Goal: Information Seeking & Learning: Understand process/instructions

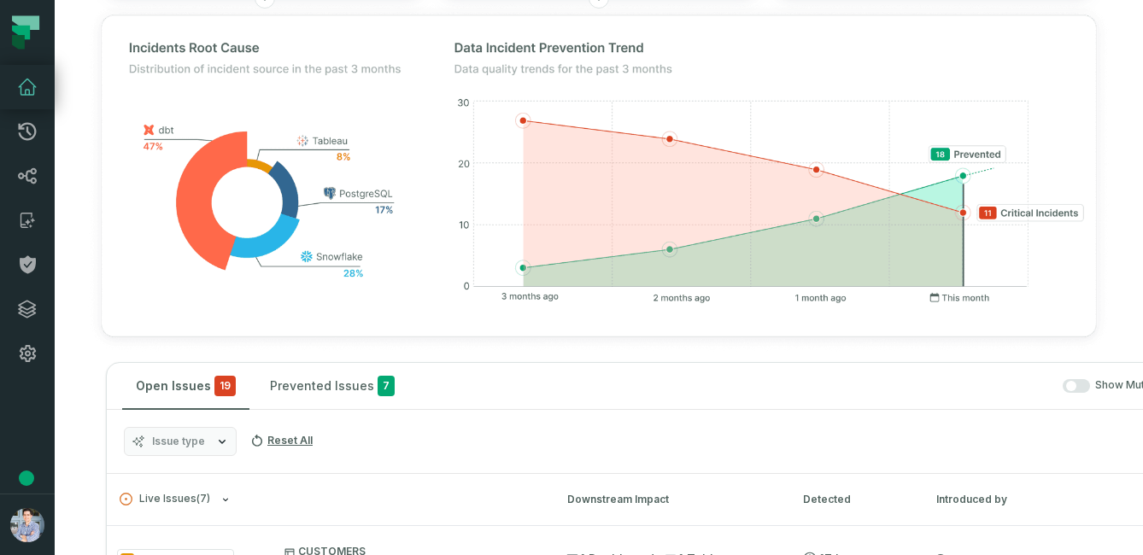
scroll to position [398, 0]
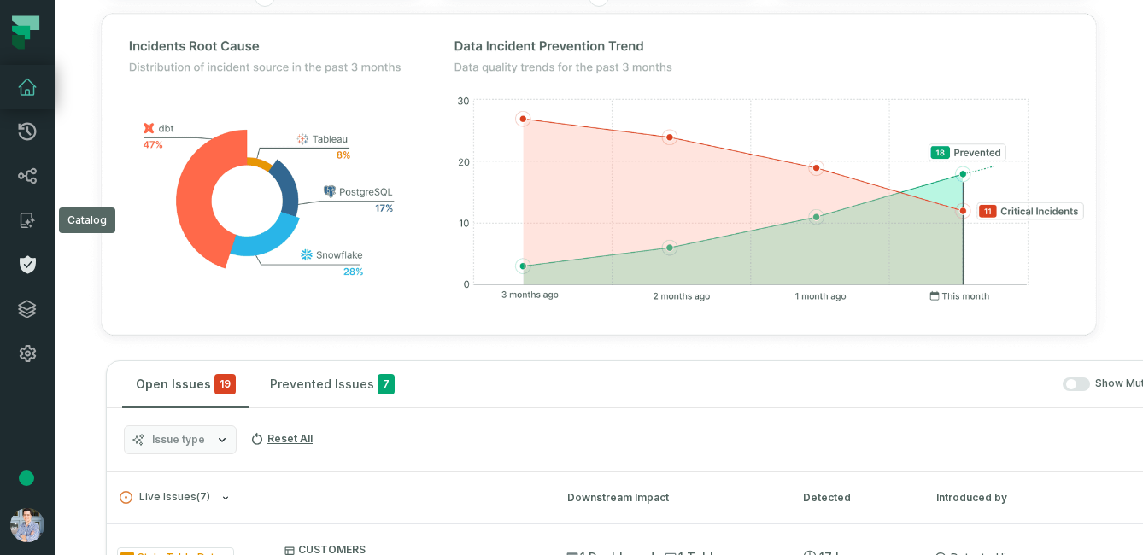
click at [27, 253] on link "Policies" at bounding box center [27, 265] width 55 height 44
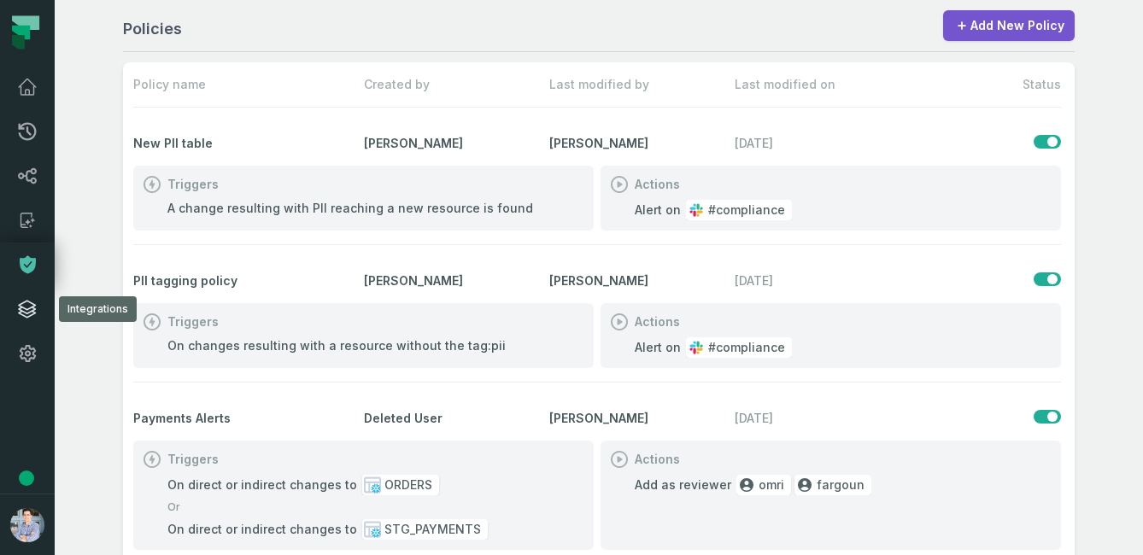
click at [39, 310] on link "Integrations" at bounding box center [27, 309] width 55 height 44
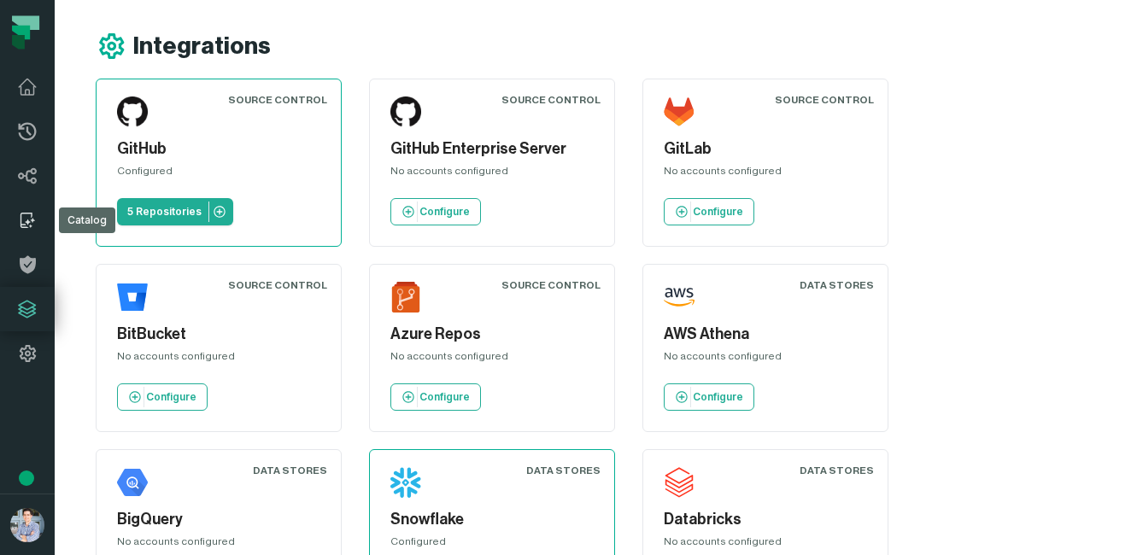
click at [28, 216] on icon at bounding box center [27, 220] width 21 height 21
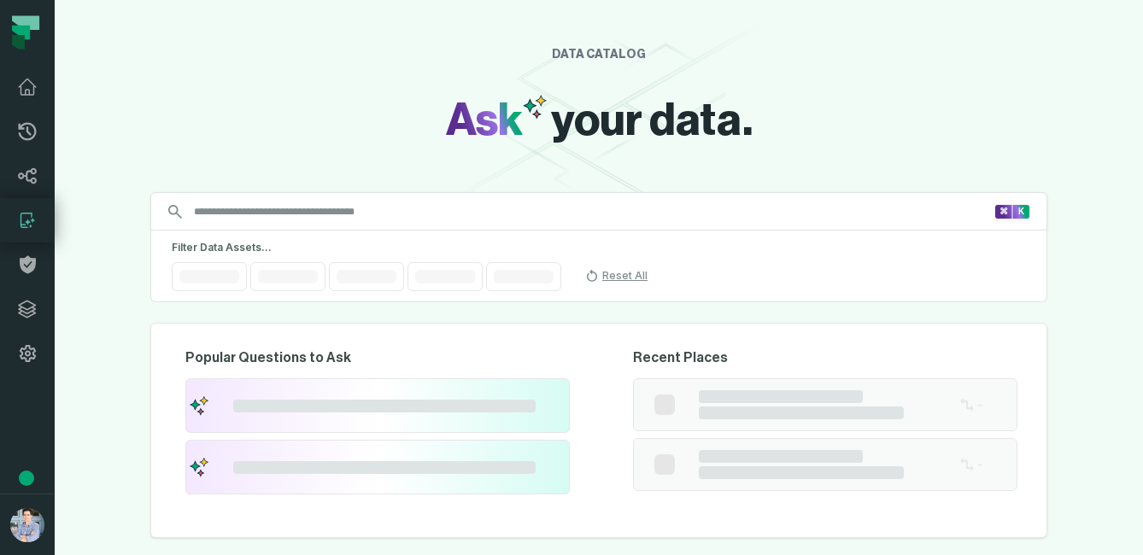
click at [28, 216] on icon at bounding box center [27, 220] width 21 height 21
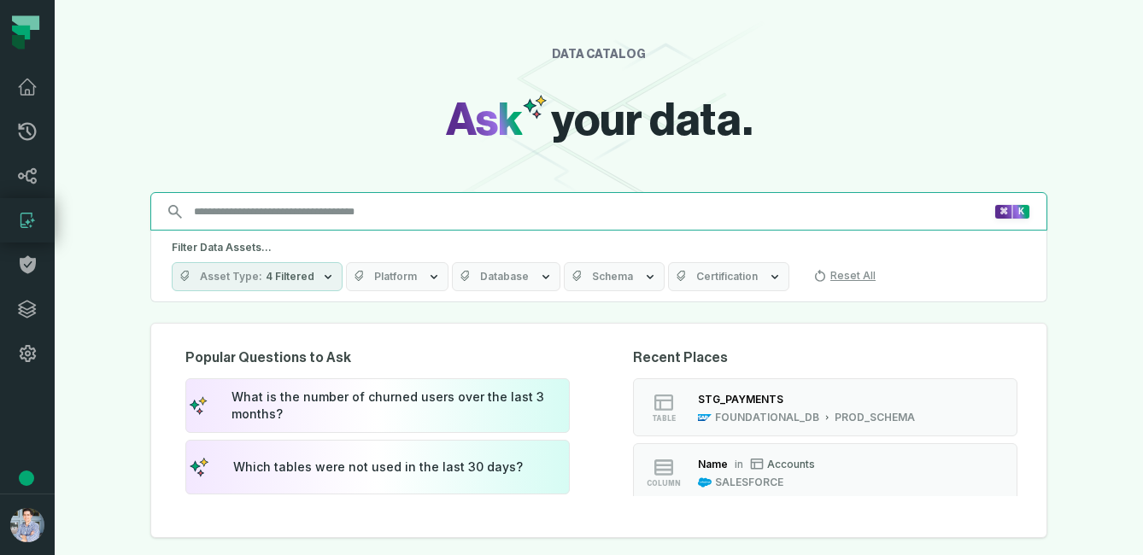
click at [242, 220] on input "Discovery Provider cmdk menu" at bounding box center [589, 211] width 810 height 27
click at [297, 209] on input "Discovery Provider cmdk menu" at bounding box center [589, 211] width 810 height 27
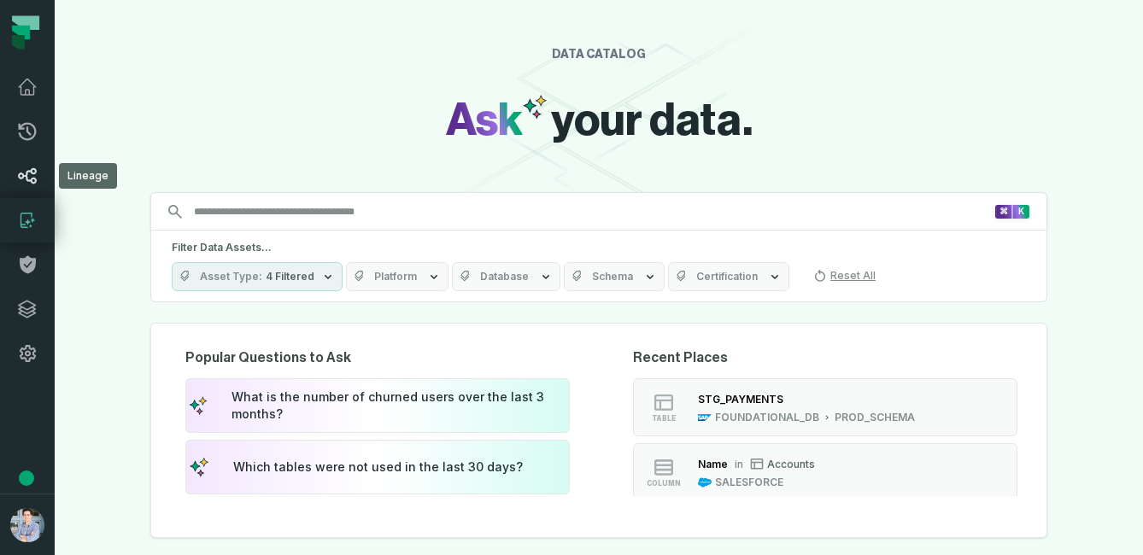
click at [22, 165] on link "Lineage" at bounding box center [27, 176] width 55 height 44
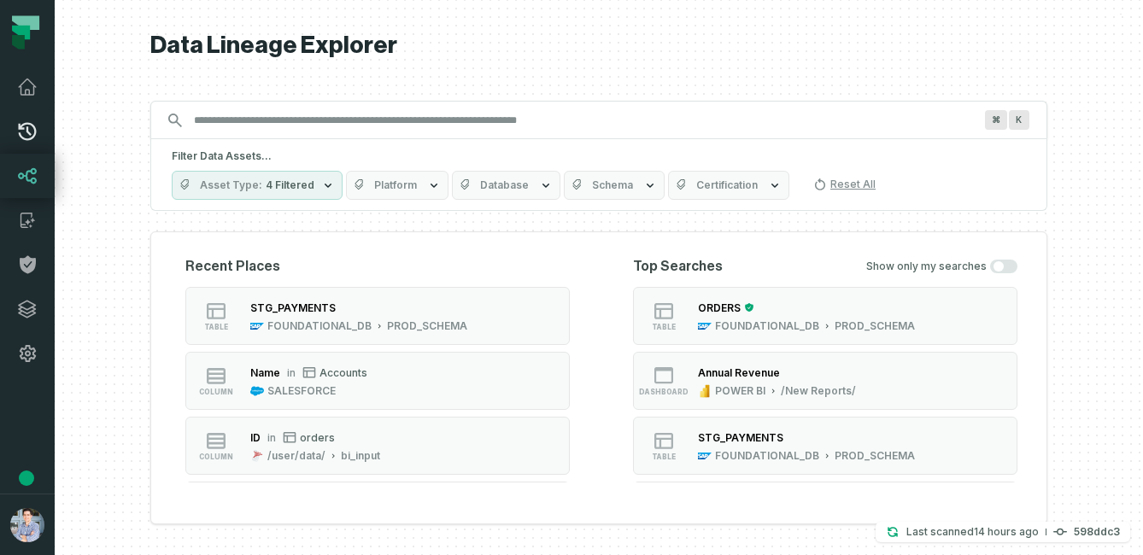
click at [26, 131] on icon at bounding box center [27, 131] width 21 height 21
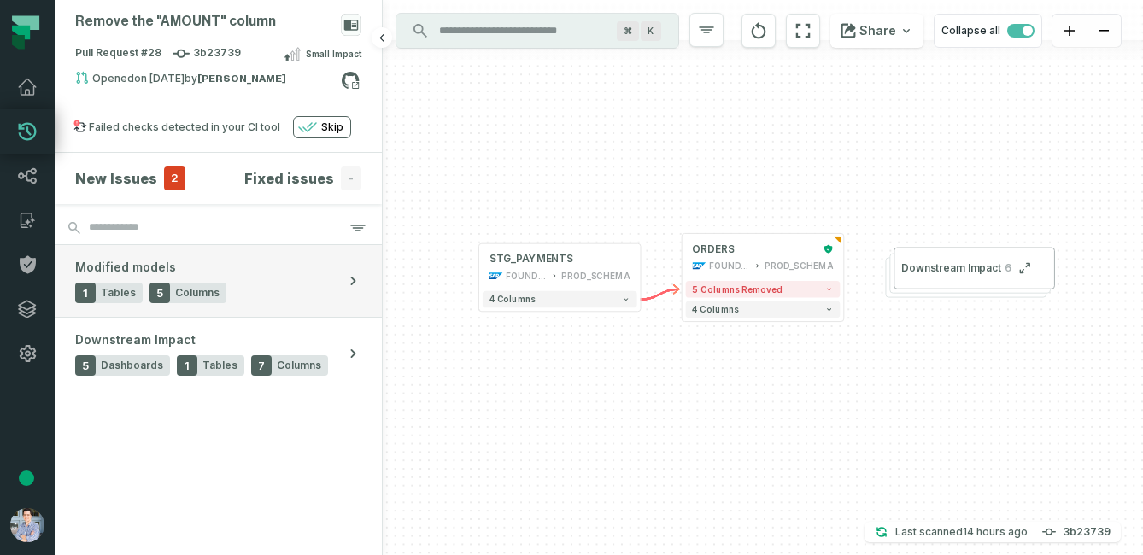
click at [349, 281] on icon "button" at bounding box center [352, 280] width 17 height 17
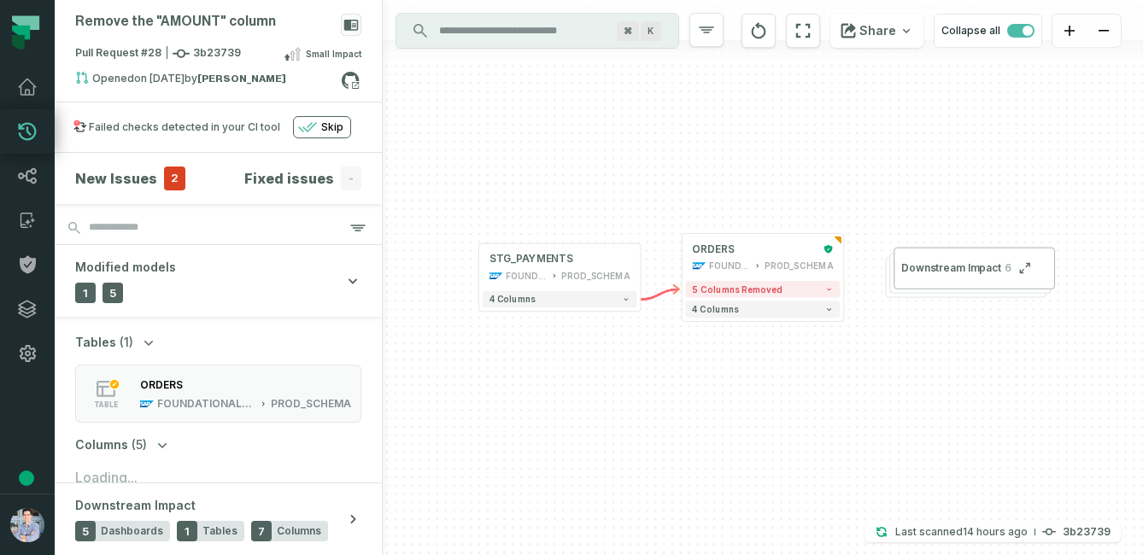
click at [98, 338] on span "Tables" at bounding box center [95, 342] width 41 height 17
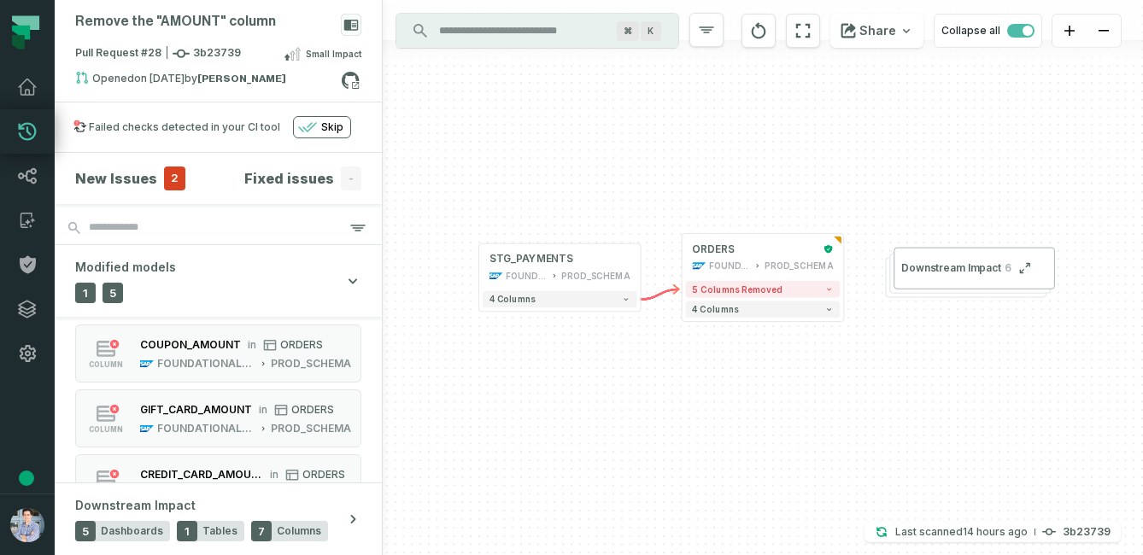
scroll to position [135, 0]
click at [946, 272] on span "Downstream Impact" at bounding box center [951, 268] width 100 height 14
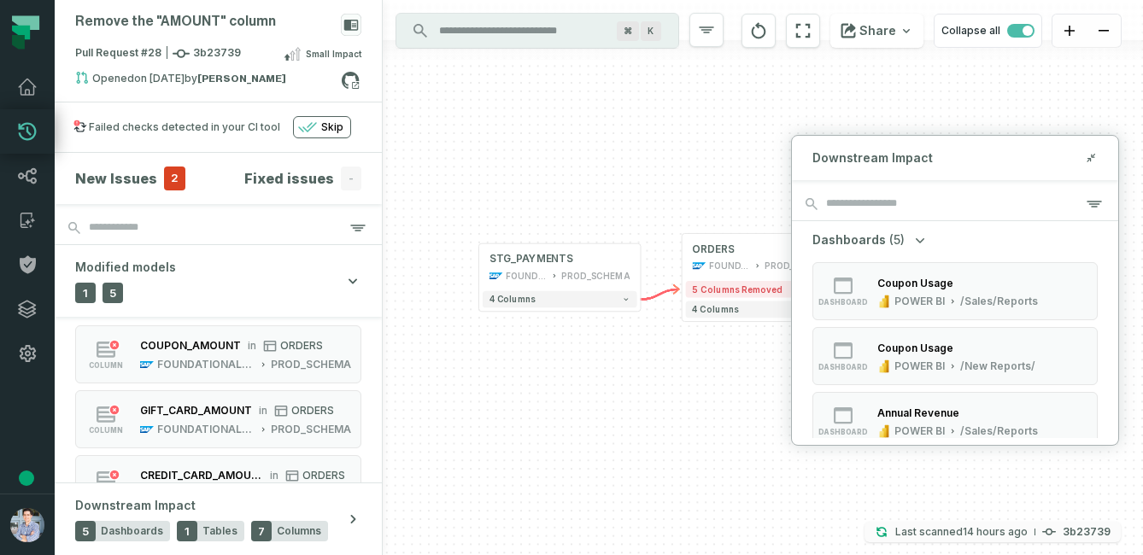
click at [950, 535] on p "Last scanned [DATE] 9:21:18 PM" at bounding box center [961, 532] width 132 height 17
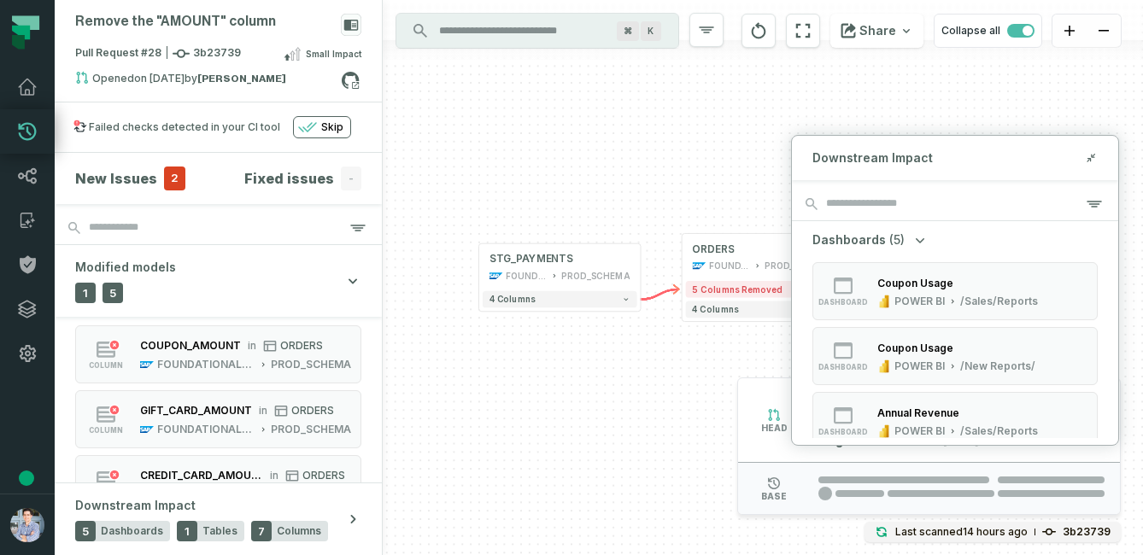
click at [641, 400] on div "+ ORDERS FOUNDATIONAL_DB PROD_SCHEMA + 5 columns removed 4 columns + STG_PAYMEN…" at bounding box center [763, 277] width 760 height 555
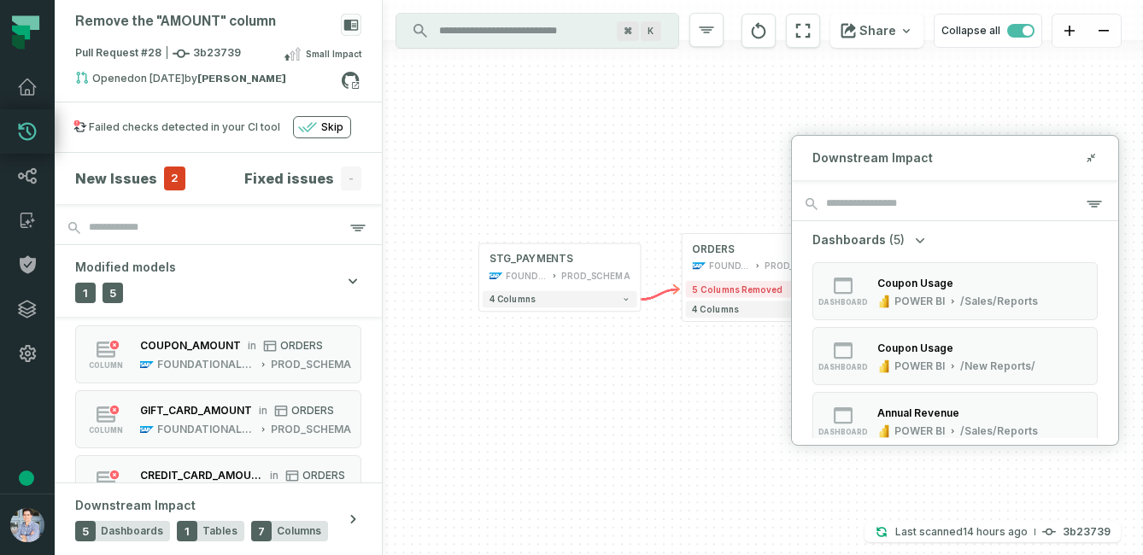
click at [1045, 102] on div "+ ORDERS FOUNDATIONAL_DB PROD_SCHEMA + 5 columns removed 4 columns + STG_PAYMEN…" at bounding box center [763, 277] width 760 height 555
click at [727, 265] on div "FOUNDATIONAL_DB" at bounding box center [728, 266] width 41 height 14
click at [1093, 148] on div "Downstream Impact" at bounding box center [955, 158] width 326 height 44
click at [1092, 151] on icon at bounding box center [1091, 158] width 12 height 14
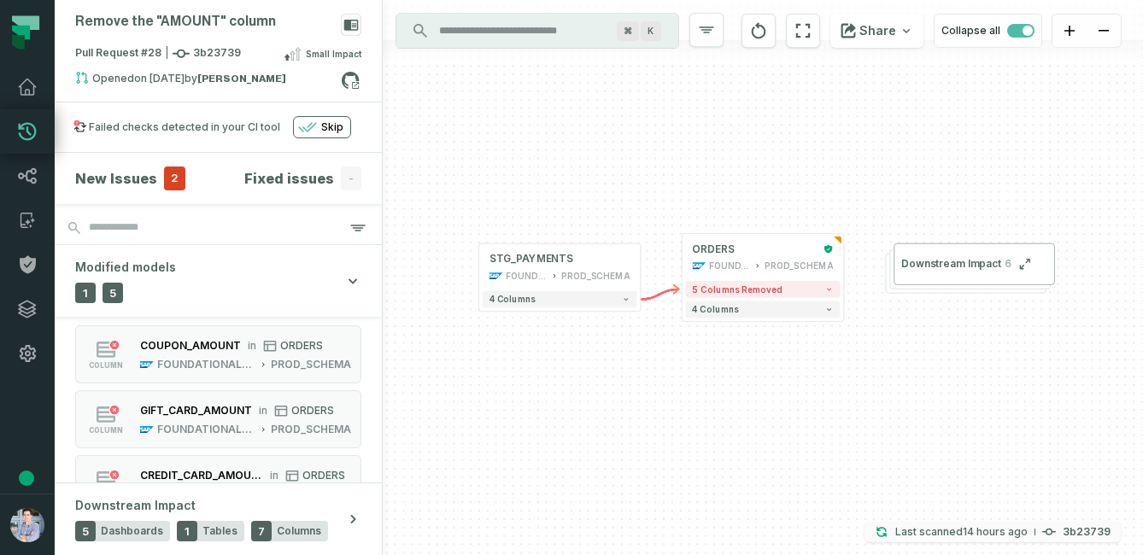
click at [987, 532] on relative-time "[DATE] 9:21:18 PM" at bounding box center [995, 531] width 65 height 13
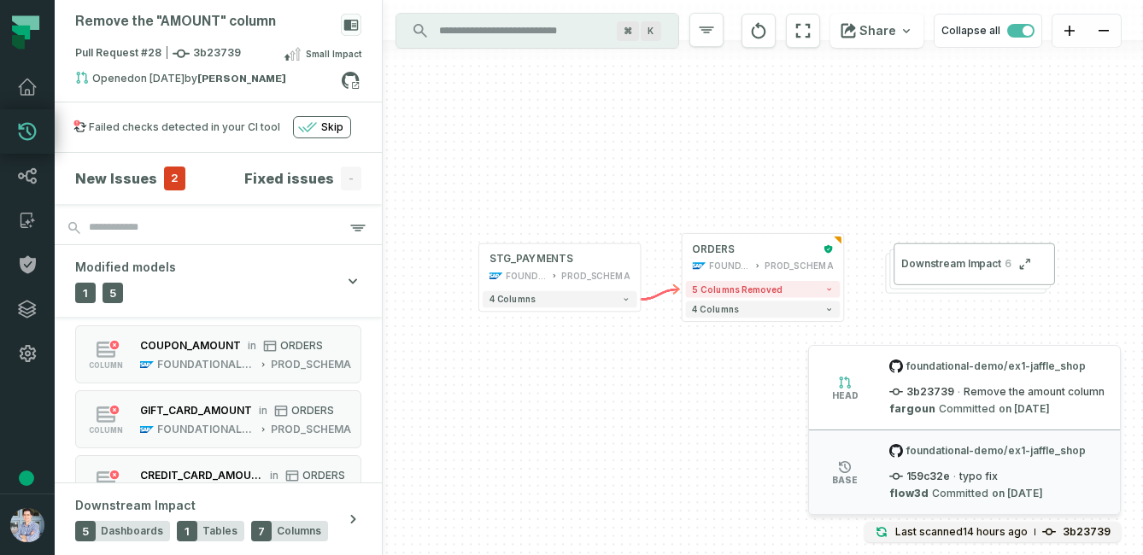
click at [624, 392] on div "+ ORDERS FOUNDATIONAL_DB PROD_SCHEMA + 5 columns removed 4 columns + STG_PAYMEN…" at bounding box center [763, 277] width 760 height 555
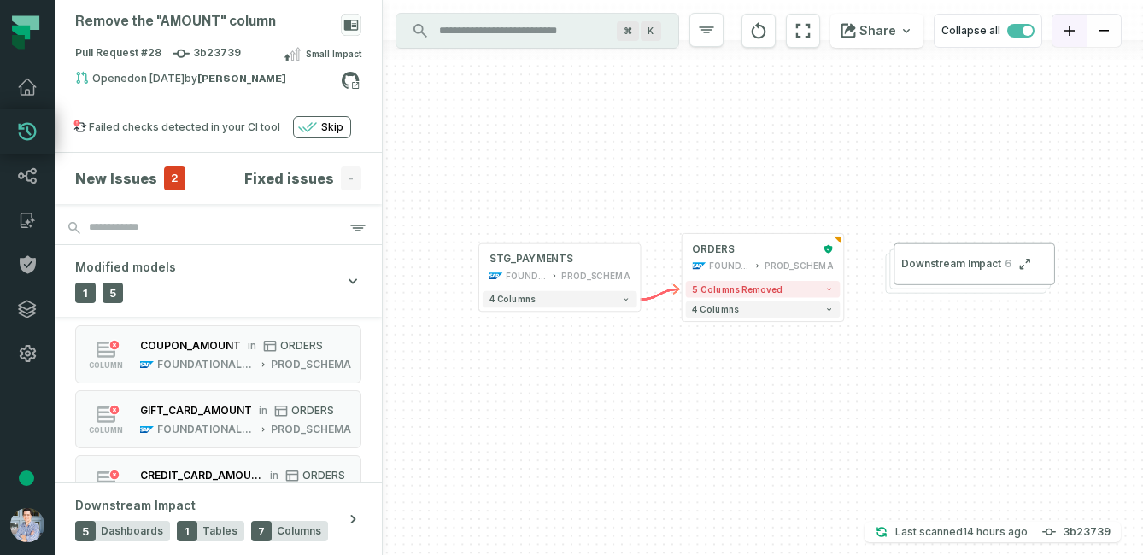
click at [1073, 26] on icon "zoom in" at bounding box center [1069, 31] width 10 height 10
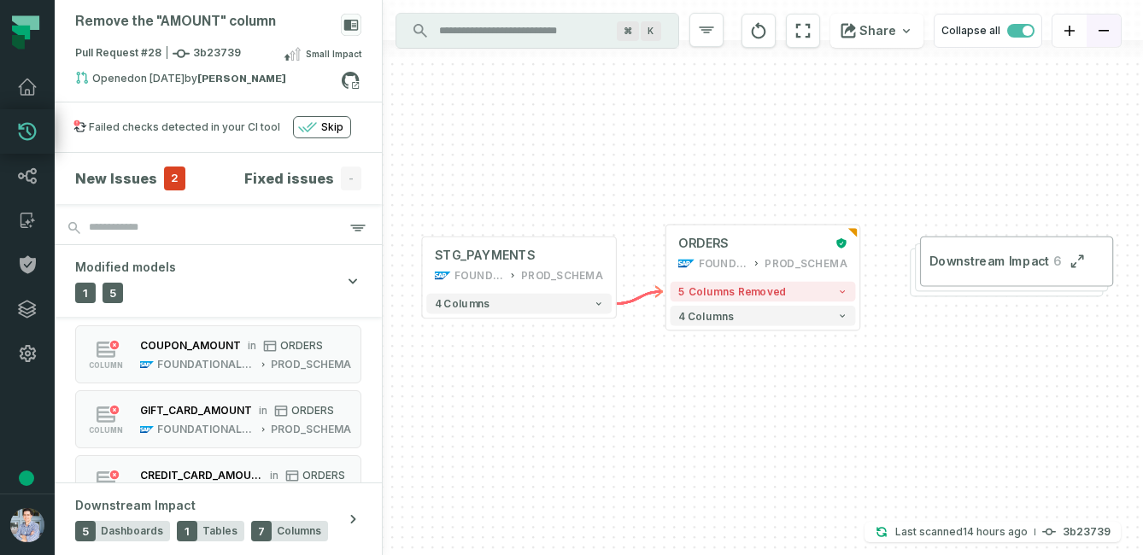
click at [1095, 30] on button "zoom out" at bounding box center [1104, 31] width 34 height 33
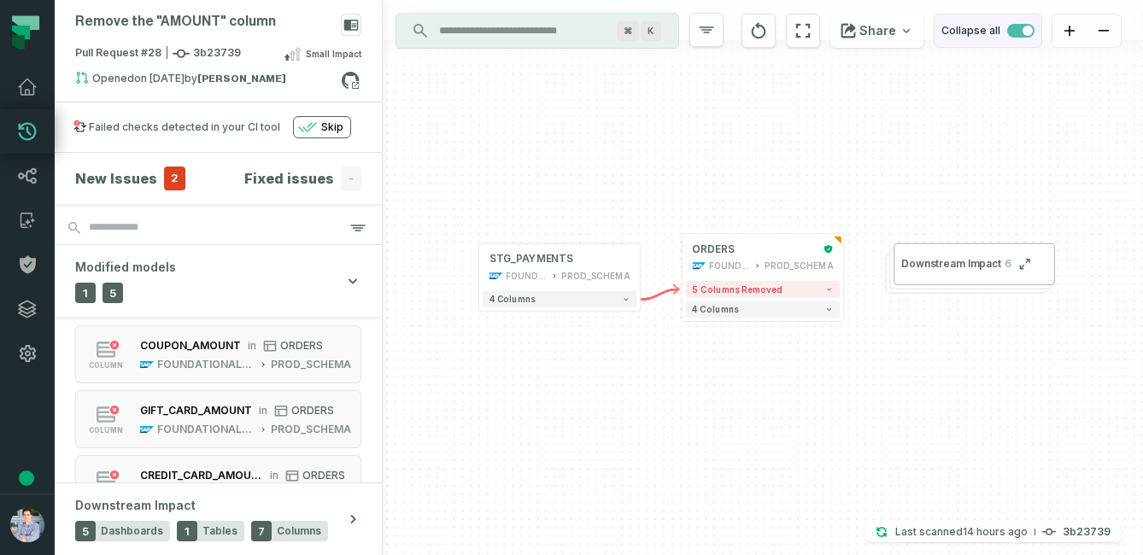
click at [1021, 29] on span "button" at bounding box center [1020, 31] width 27 height 14
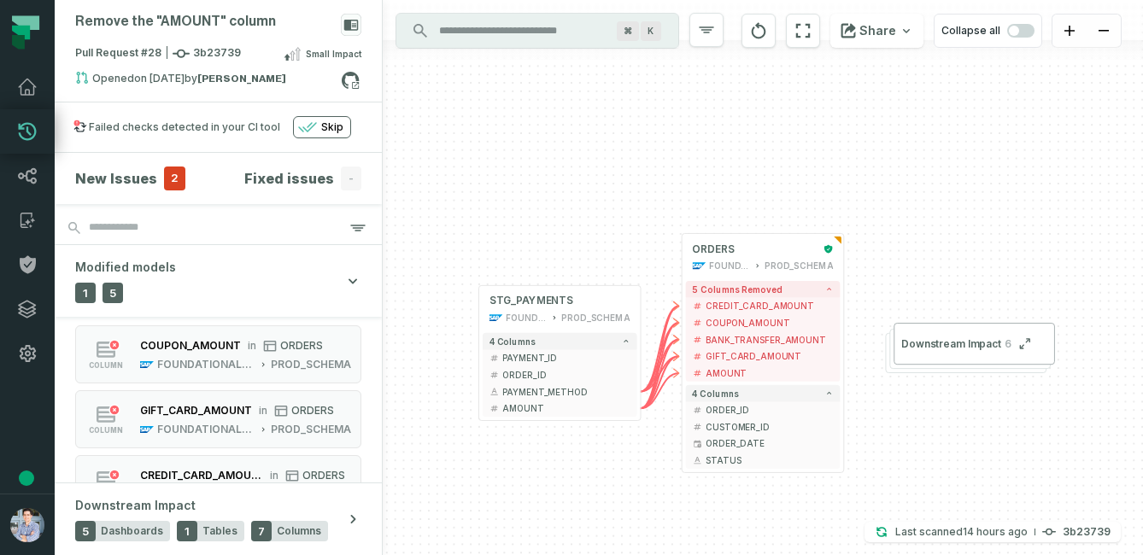
click at [901, 415] on div "+ ORDERS FOUNDATIONAL_DB PROD_SCHEMA + 5 columns removed - CREDIT_CARD_AMOUNT -…" at bounding box center [763, 277] width 760 height 555
